Goal: Task Accomplishment & Management: Use online tool/utility

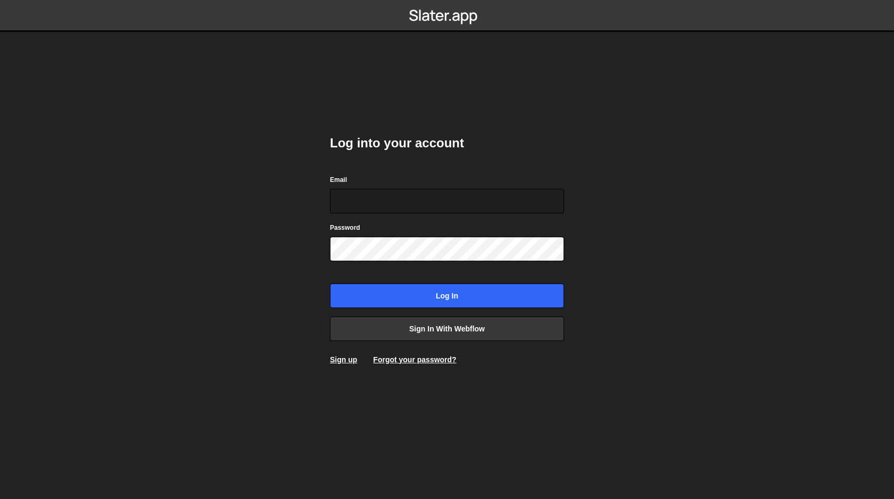
click at [246, 309] on body "Log into your account Email Password Log in Sign in with Webflow Sign up Forgot…" at bounding box center [447, 249] width 894 height 499
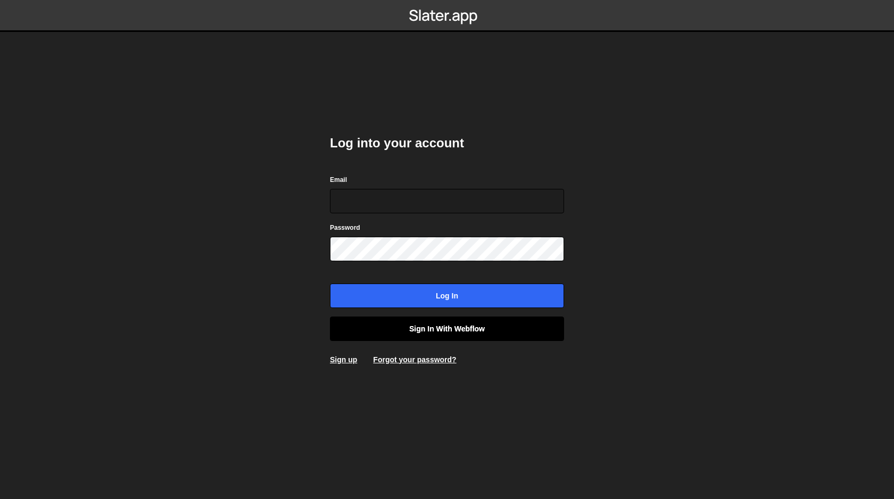
click at [436, 327] on link "Sign in with Webflow" at bounding box center [447, 329] width 234 height 24
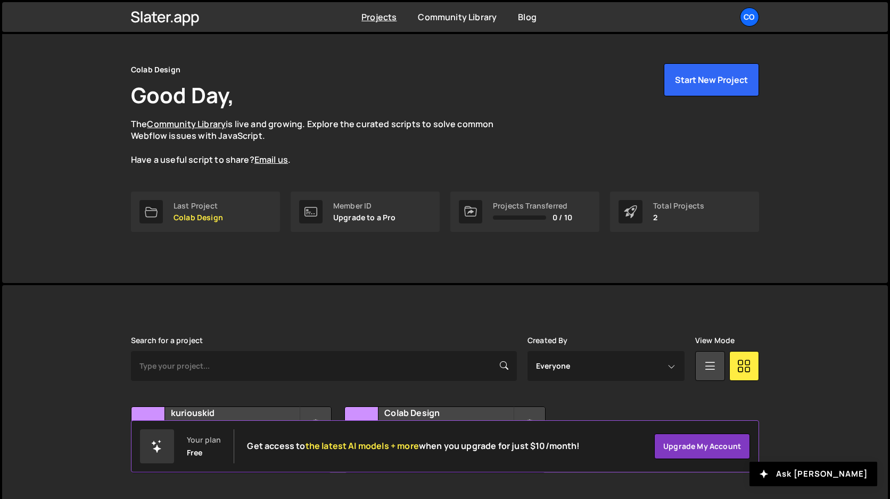
scroll to position [48, 0]
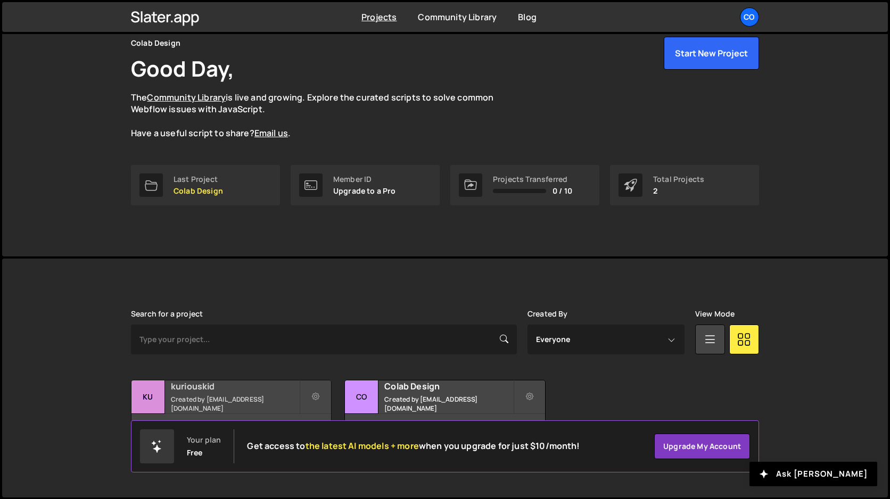
click at [247, 399] on small "Created by amarsinhbhagat@gmail.com" at bounding box center [235, 404] width 128 height 18
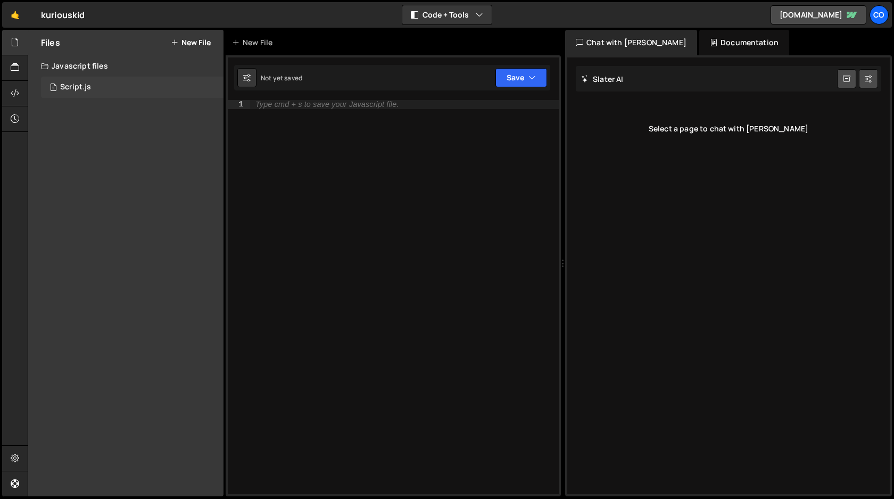
click at [85, 85] on div "Script.js" at bounding box center [75, 87] width 31 height 10
